Goal: Navigation & Orientation: Find specific page/section

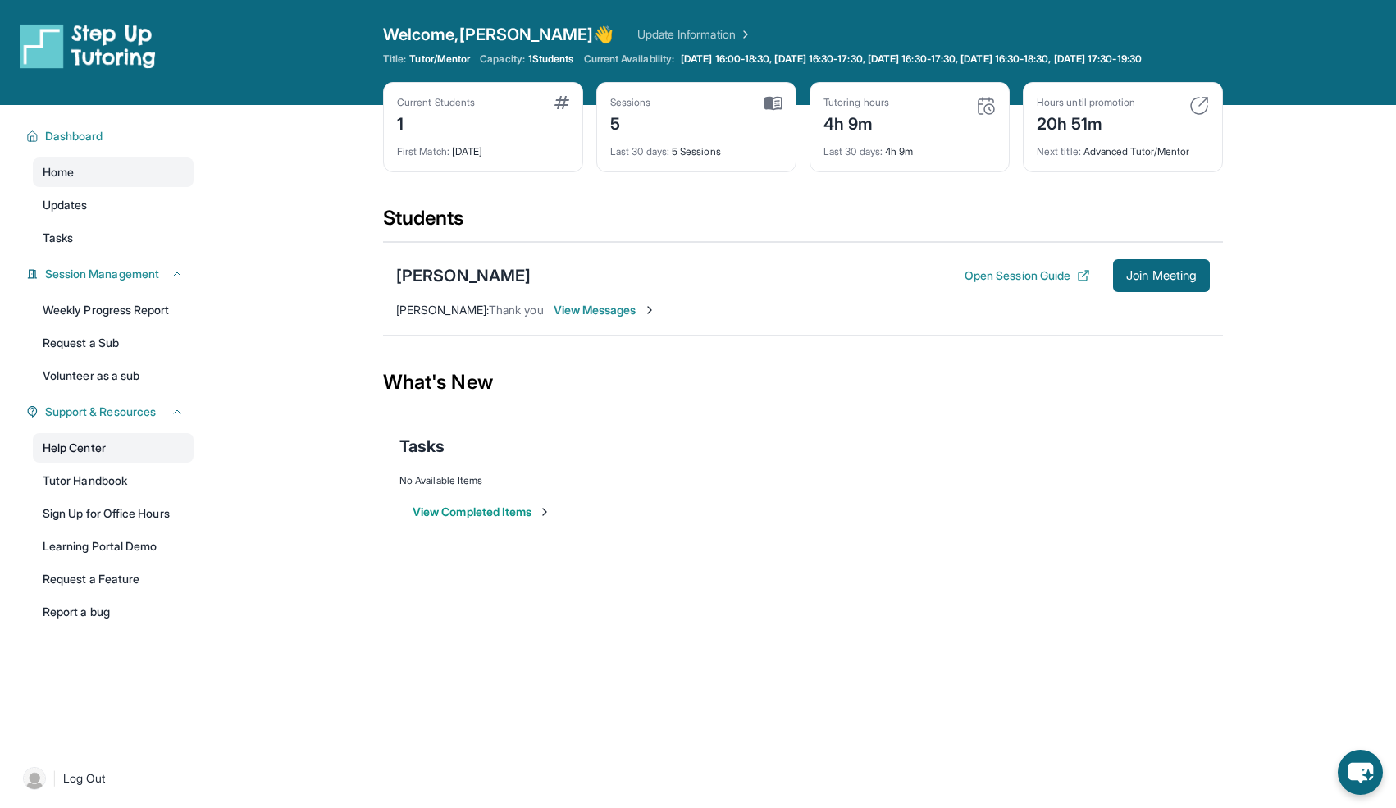
click at [109, 460] on link "Help Center" at bounding box center [113, 448] width 161 height 30
